Goal: Task Accomplishment & Management: Manage account settings

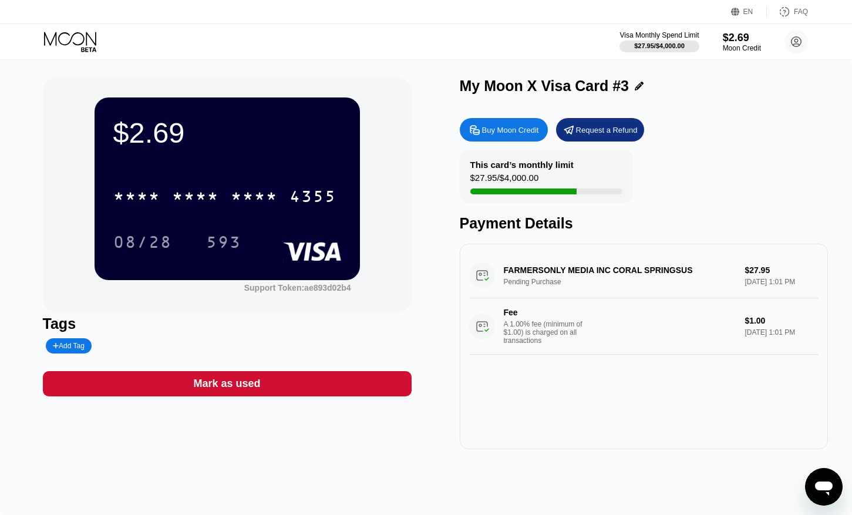
click at [73, 35] on icon at bounding box center [70, 39] width 52 height 14
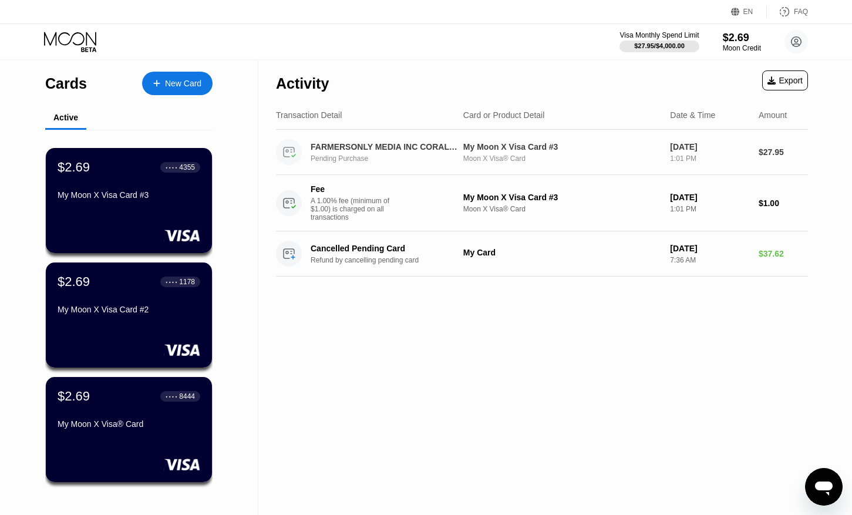
click at [345, 150] on div "FARMERSONLY MEDIA INC CORAL SPRINGSUS" at bounding box center [385, 146] width 149 height 9
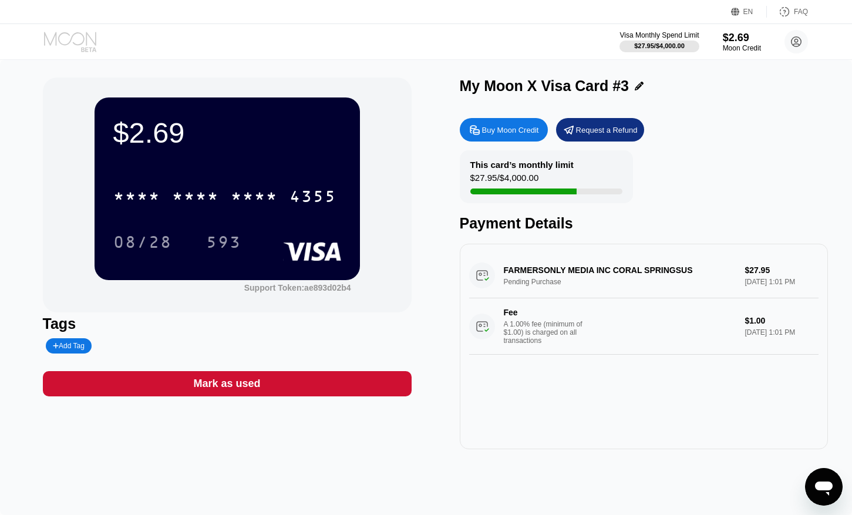
click at [75, 45] on icon at bounding box center [71, 42] width 55 height 21
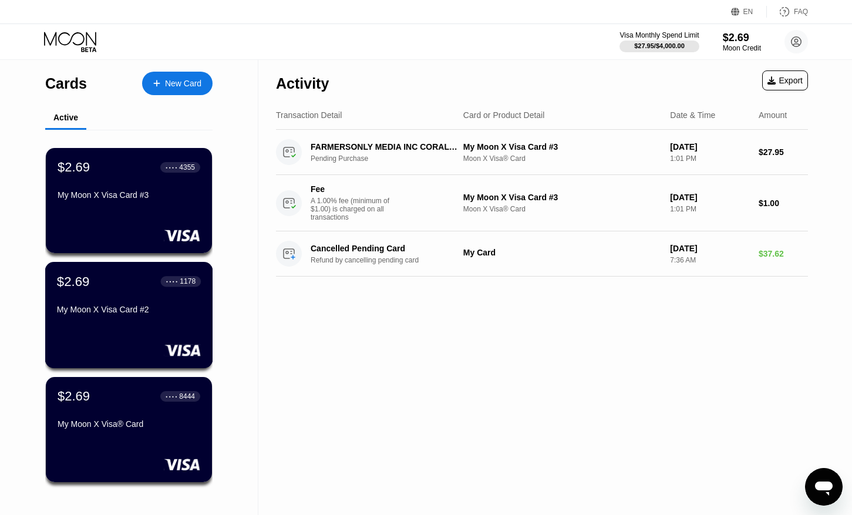
click at [140, 305] on div "My Moon X Visa Card #2" at bounding box center [129, 309] width 144 height 9
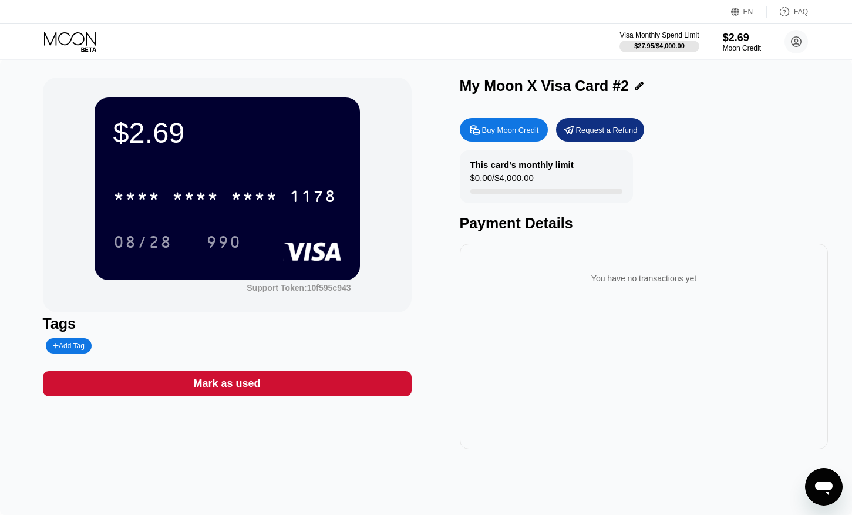
click at [66, 27] on div "Visa Monthly Spend Limit $27.95 / $4,000.00 $2.69 Moon Credit [EMAIL_ADDRESS][D…" at bounding box center [426, 41] width 852 height 35
click at [66, 34] on icon at bounding box center [71, 42] width 55 height 21
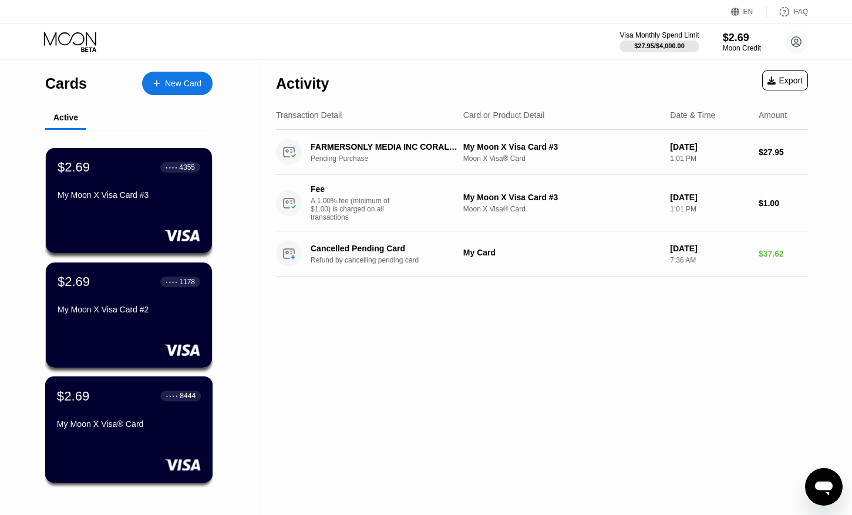
click at [106, 452] on div "$2.69 ● ● ● ● 8444 My Moon X Visa® Card" at bounding box center [129, 429] width 168 height 106
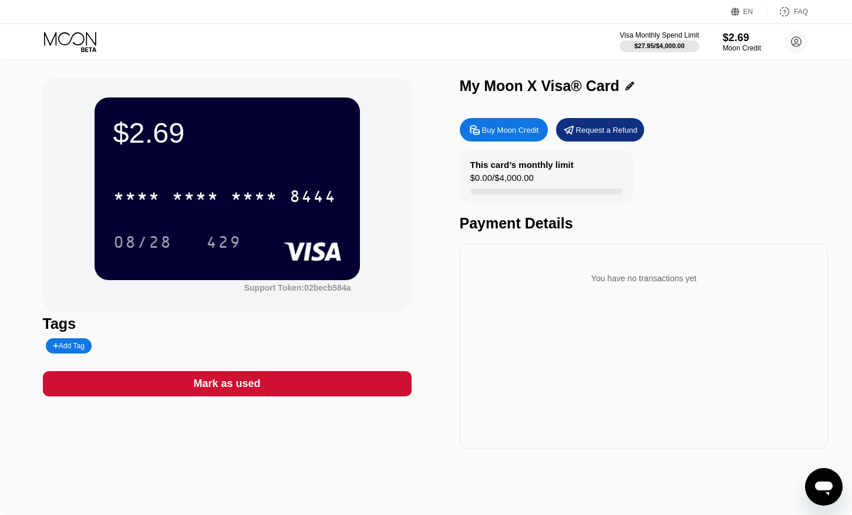
click at [74, 44] on icon at bounding box center [71, 42] width 55 height 21
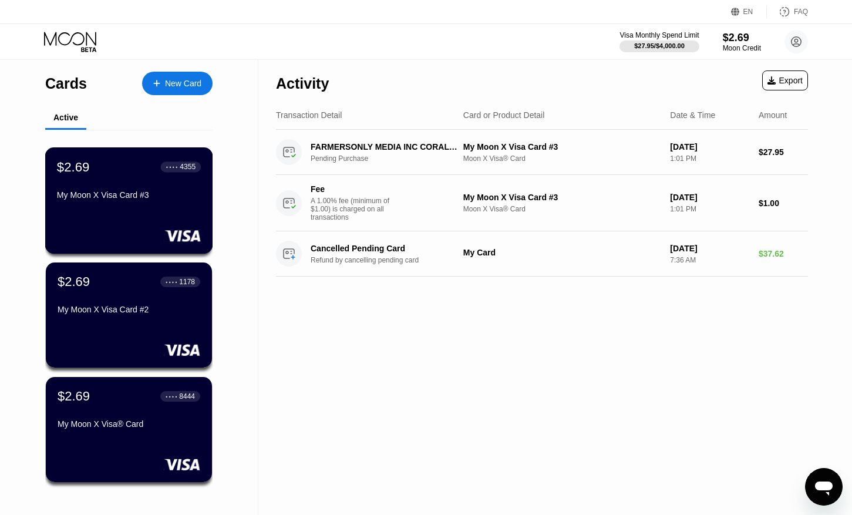
click at [100, 201] on div "My Moon X Visa Card #3" at bounding box center [129, 197] width 144 height 14
